Goal: Find specific page/section: Find specific page/section

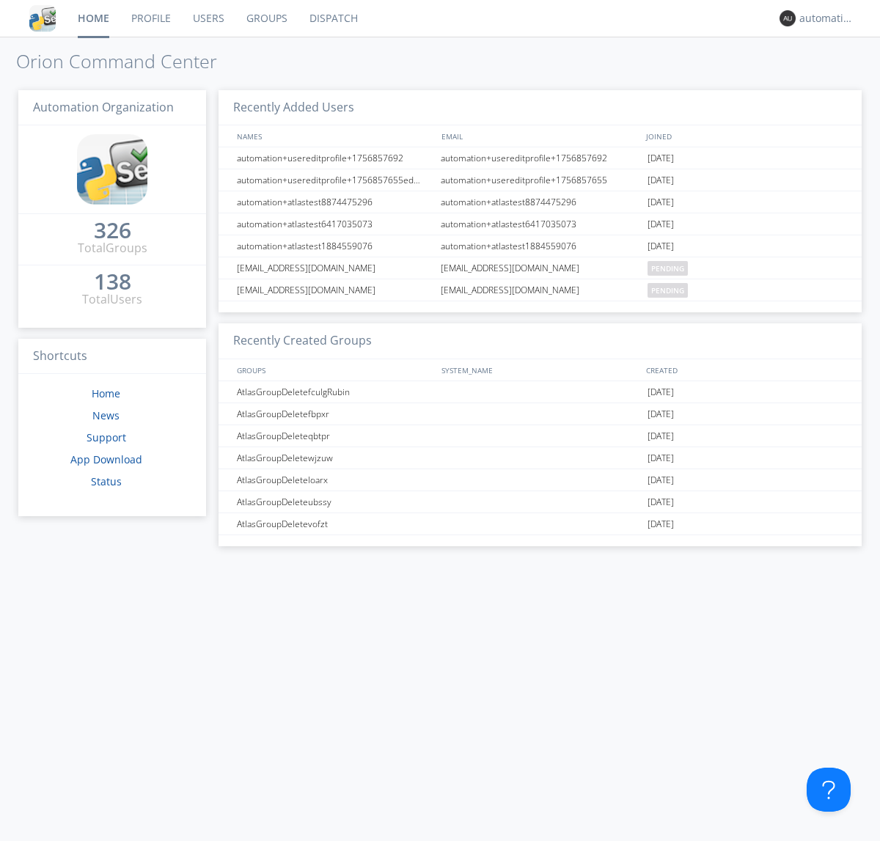
click at [332, 18] on link "Dispatch" at bounding box center [334, 18] width 70 height 37
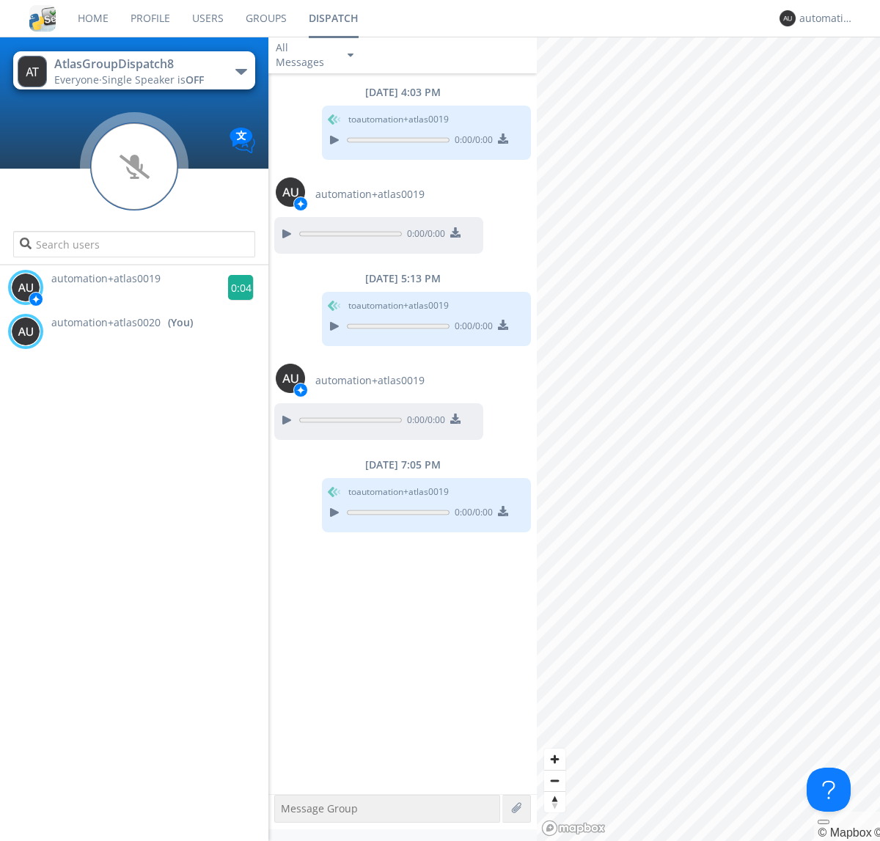
click at [235, 288] on g at bounding box center [241, 288] width 26 height 26
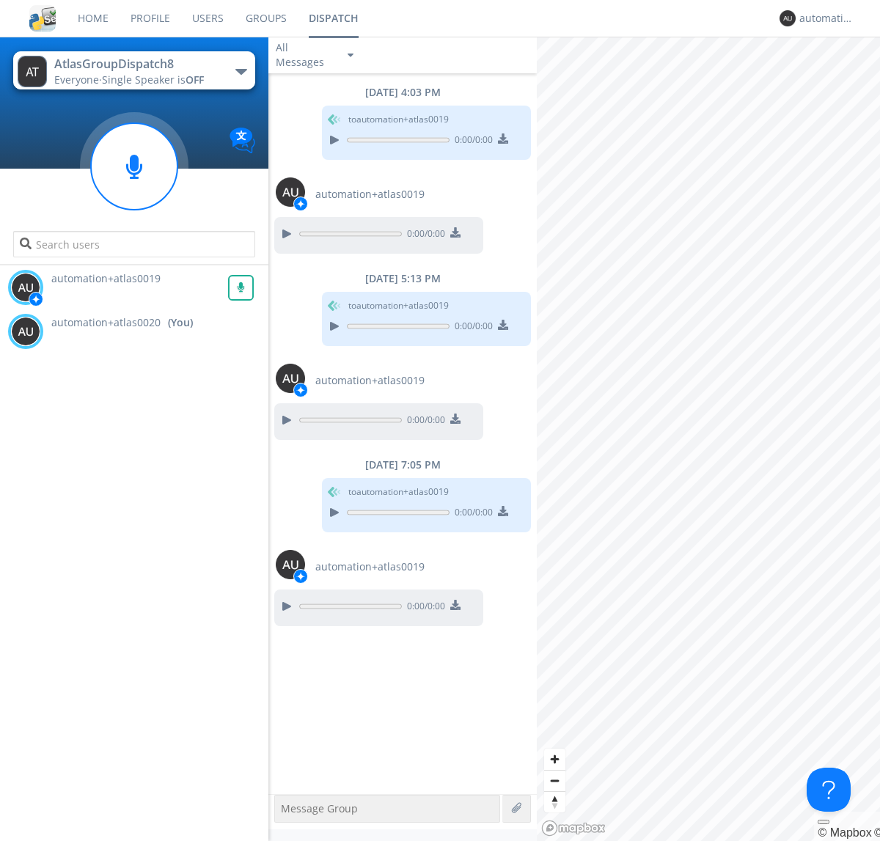
click at [316, 55] on div "All Messages" at bounding box center [304, 55] width 73 height 32
click at [316, 110] on div "Direct Only" at bounding box center [315, 110] width 95 height 25
click at [316, 55] on div "All Messages" at bounding box center [304, 55] width 73 height 32
click at [316, 135] on div "Group Only" at bounding box center [315, 135] width 95 height 25
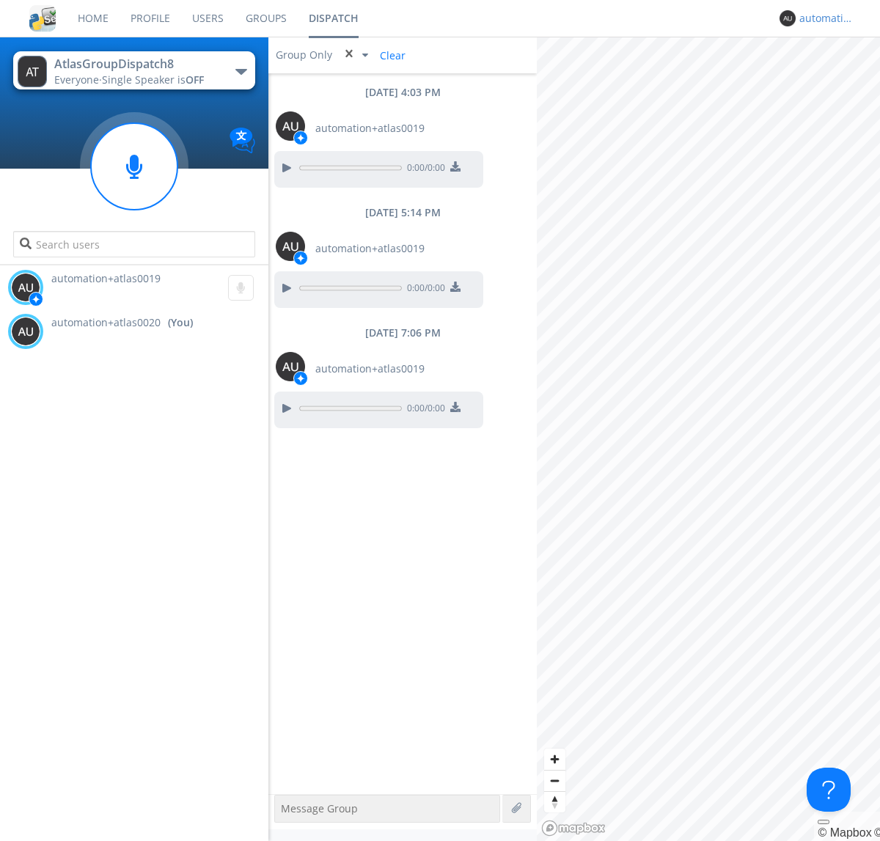
click at [823, 18] on div "automation+atlas0020" at bounding box center [827, 18] width 55 height 15
